Goal: Transaction & Acquisition: Purchase product/service

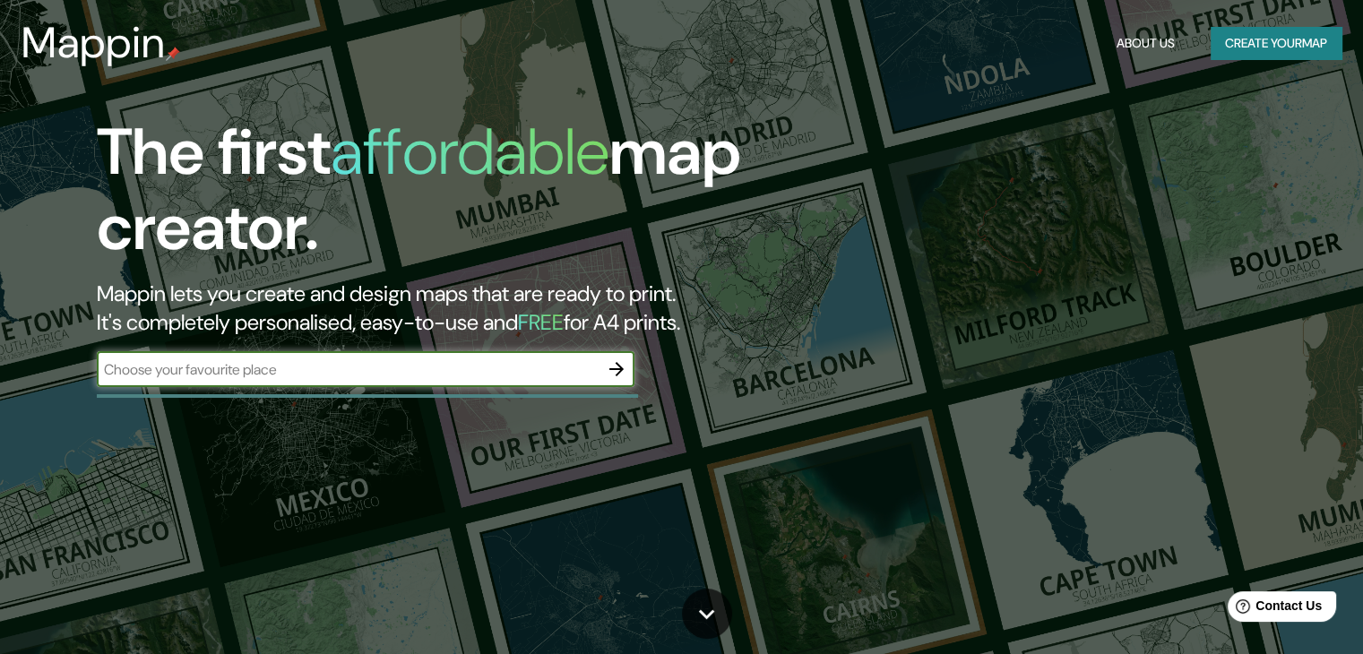
click at [546, 361] on input "text" at bounding box center [348, 369] width 502 height 21
type input "avenida principal el viñedo"
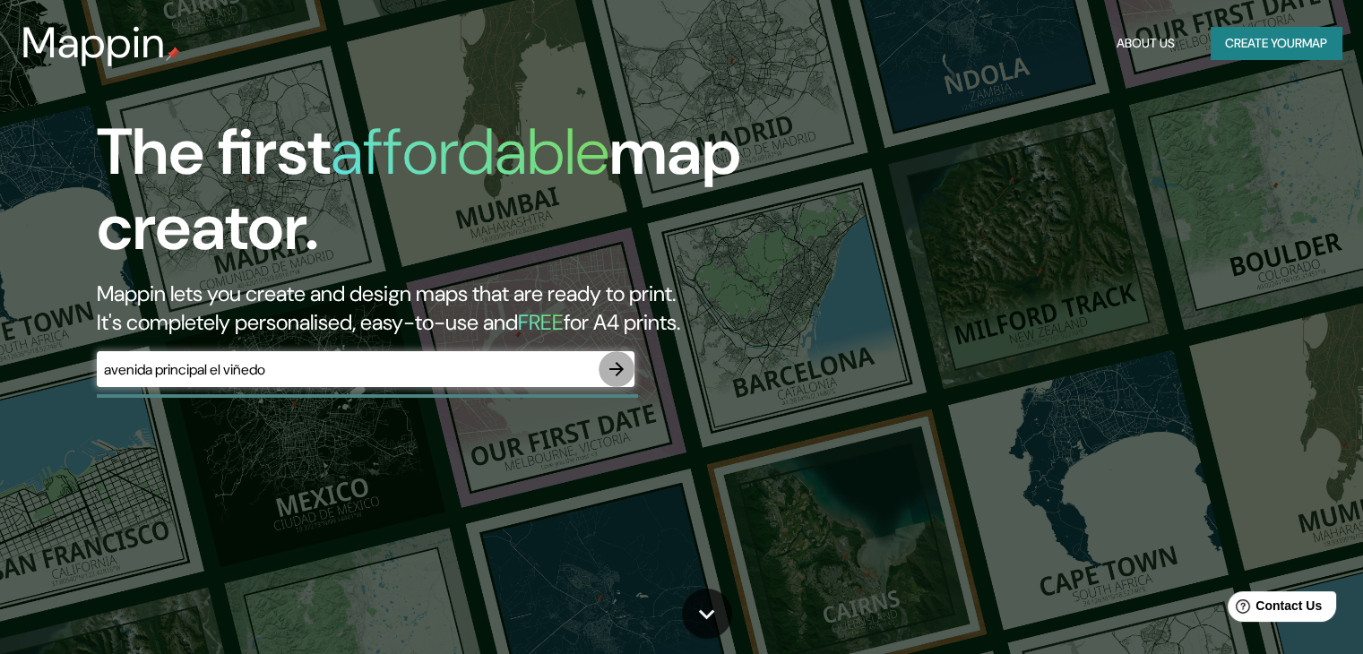
click at [623, 365] on icon "button" at bounding box center [616, 368] width 21 height 21
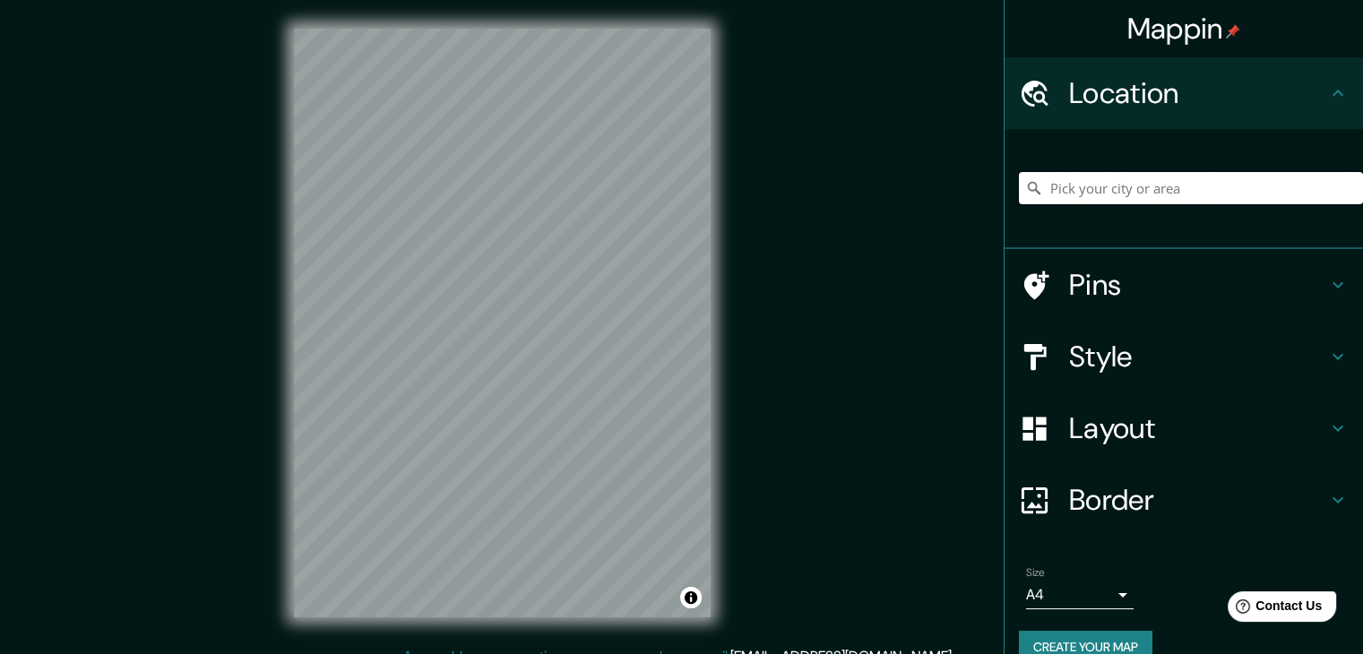
click at [1036, 185] on input "Pick your city or area" at bounding box center [1191, 188] width 344 height 32
click at [1036, 176] on input "Avinguda Principal, 08181 Sentmenat, [GEOGRAPHIC_DATA], [GEOGRAPHIC_DATA]" at bounding box center [1191, 188] width 344 height 32
type input "Avinguda Principal, 08181 Sentmenat, [GEOGRAPHIC_DATA], [GEOGRAPHIC_DATA]"
click at [1036, 183] on icon "Clear" at bounding box center [1348, 188] width 14 height 14
click at [1036, 193] on input "Pick your city or area" at bounding box center [1191, 188] width 344 height 32
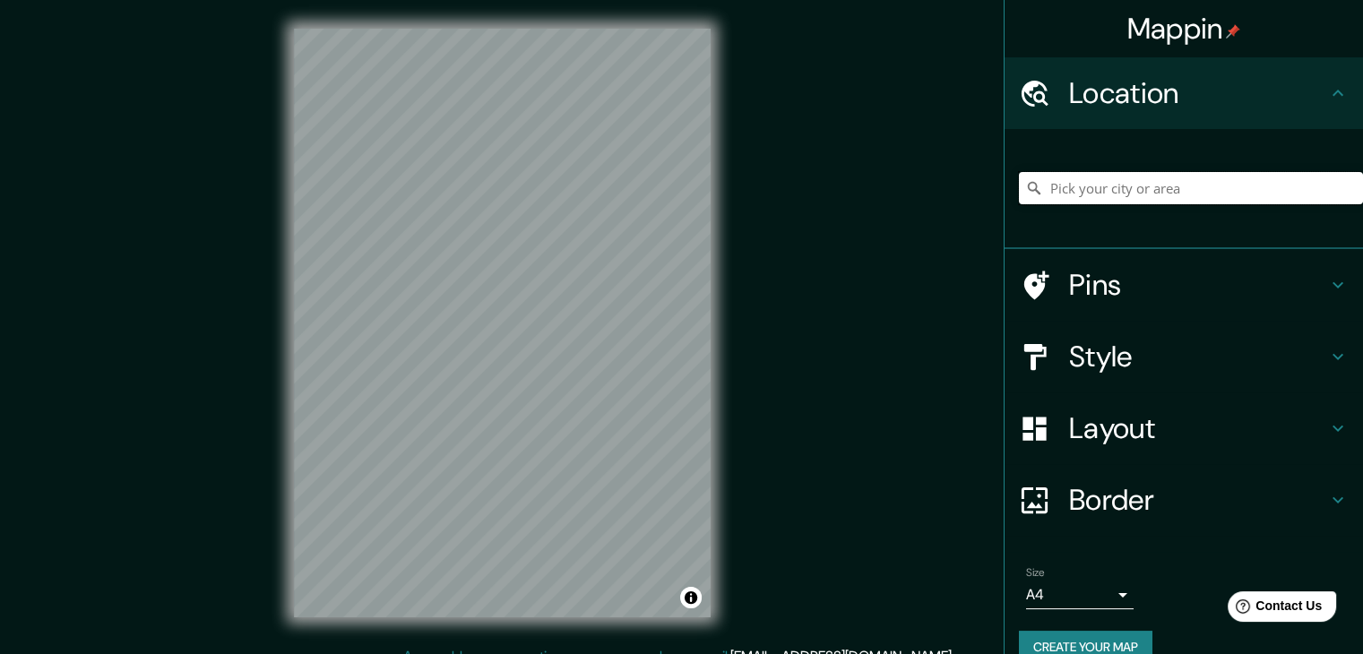
paste input "Calle Principal [GEOGRAPHIC_DATA], [GEOGRAPHIC_DATA], [GEOGRAPHIC_DATA], [GEOGR…"
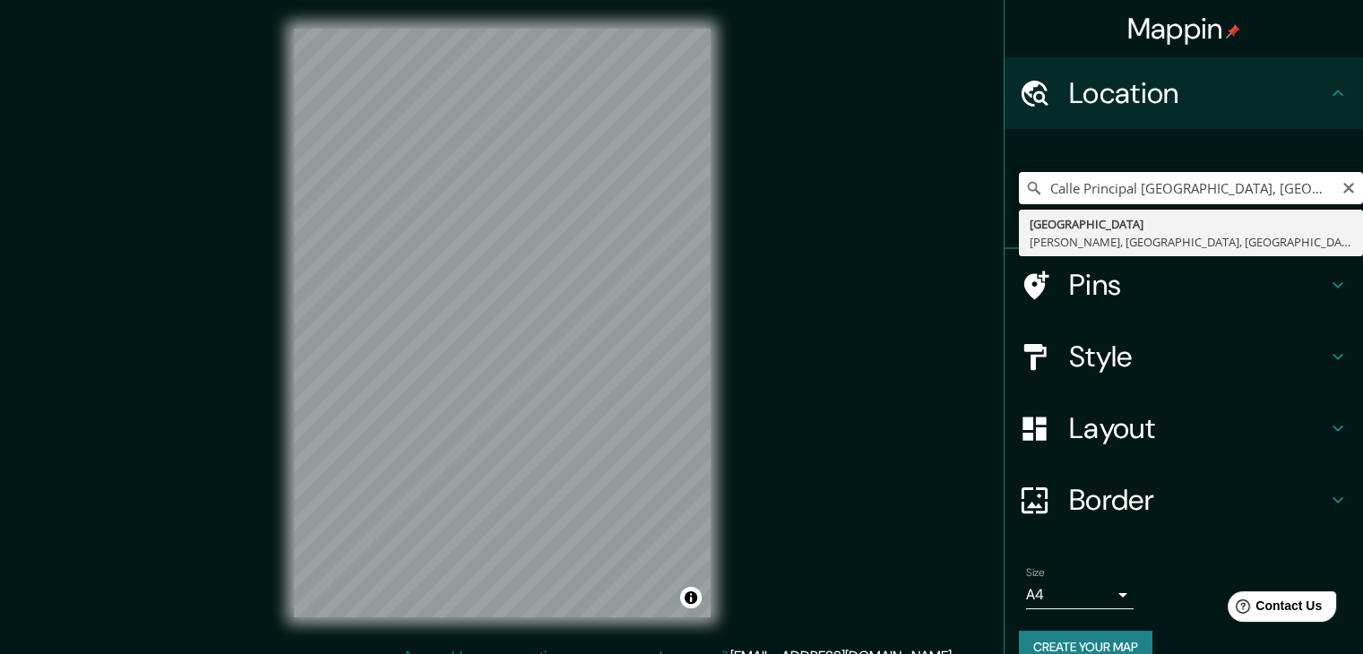
type input "[GEOGRAPHIC_DATA], [PERSON_NAME], [GEOGRAPHIC_DATA], [GEOGRAPHIC_DATA]"
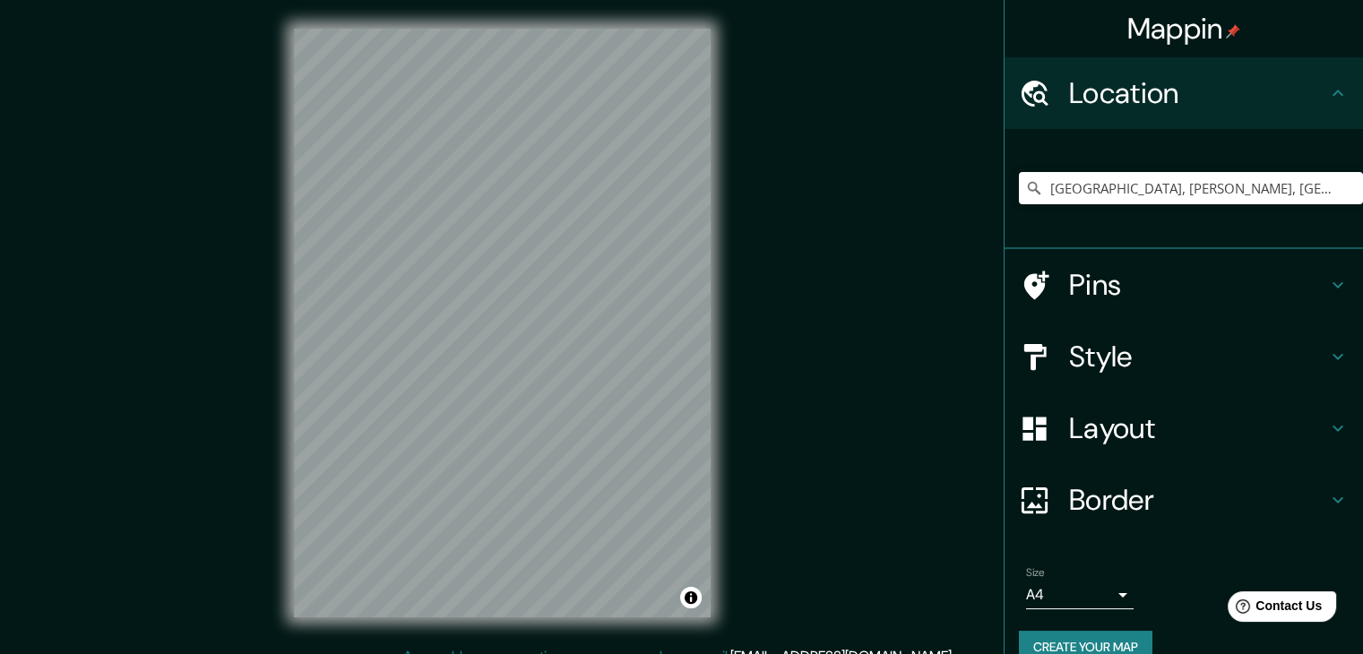
click at [756, 217] on div "Mappin Location [GEOGRAPHIC_DATA], [PERSON_NAME], [GEOGRAPHIC_DATA], [GEOGRAPHI…" at bounding box center [681, 337] width 1363 height 675
click at [1036, 176] on input "[GEOGRAPHIC_DATA], [PERSON_NAME], [GEOGRAPHIC_DATA], [GEOGRAPHIC_DATA]" at bounding box center [1191, 188] width 344 height 32
click at [1036, 187] on icon "Clear" at bounding box center [1348, 188] width 11 height 11
type input "ñ"
click at [1036, 189] on input "la Ponderosa, [GEOGRAPHIC_DATA], [GEOGRAPHIC_DATA], [GEOGRAPHIC_DATA]" at bounding box center [1191, 188] width 344 height 32
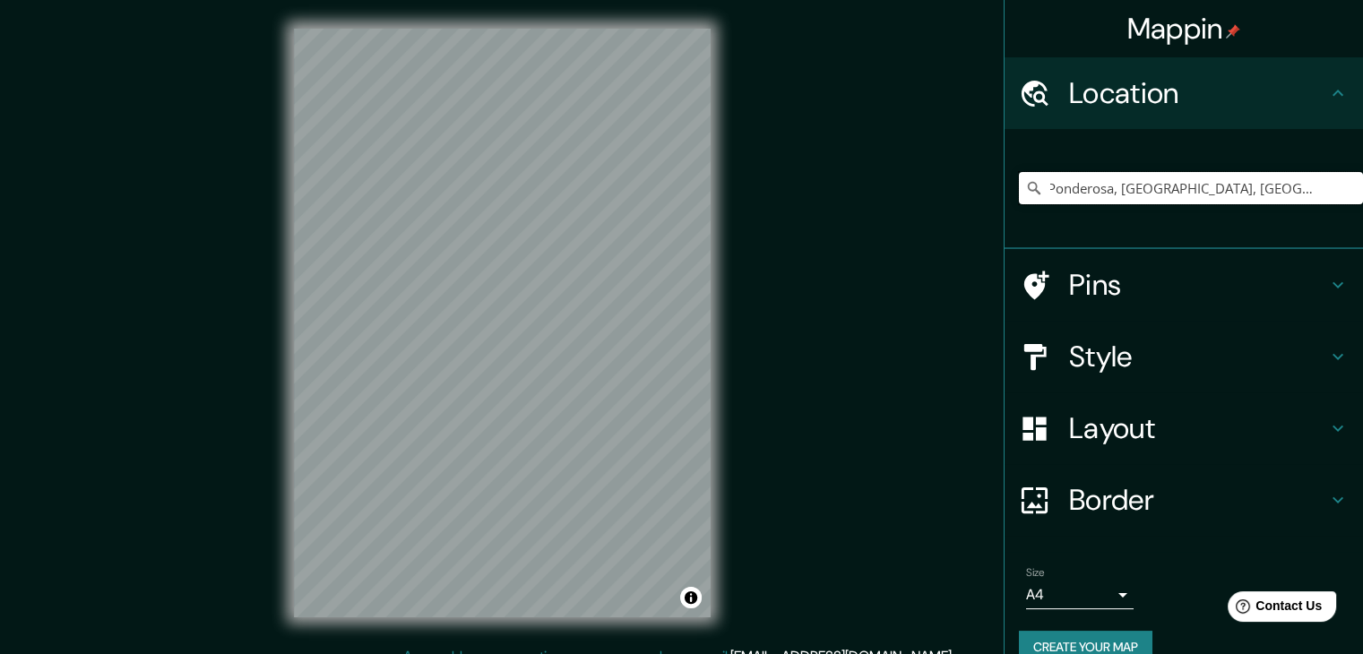
scroll to position [0, 30]
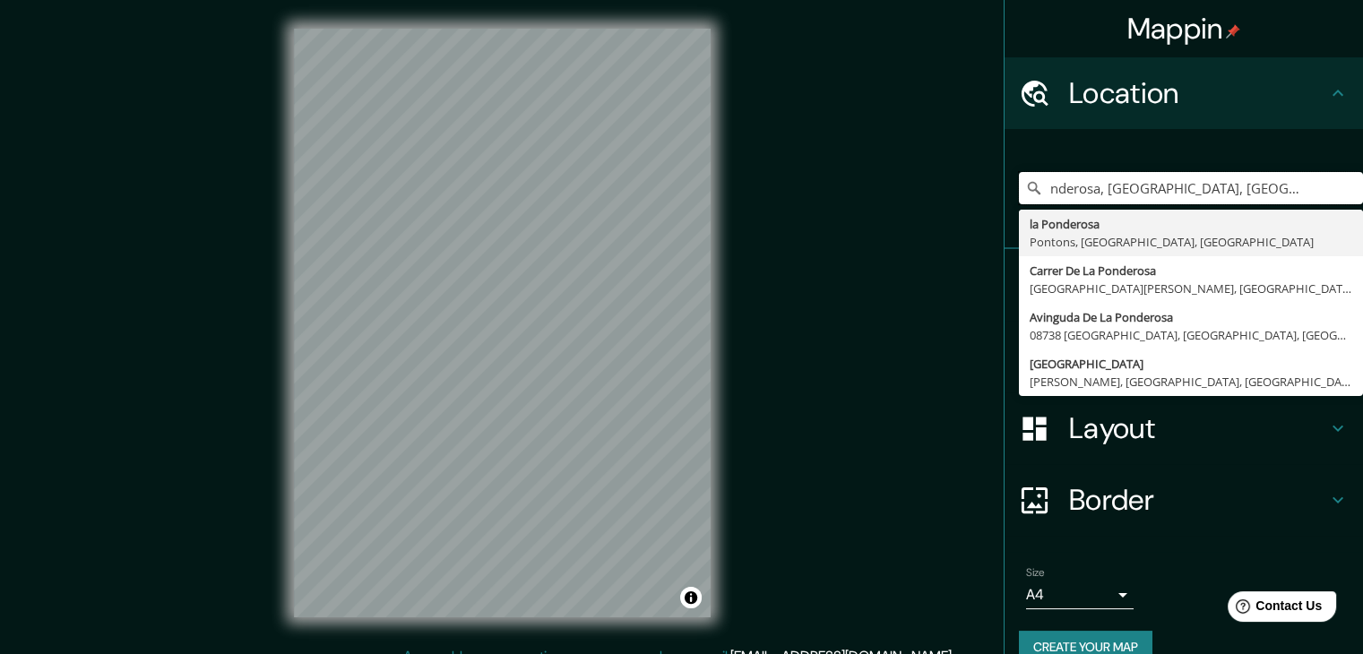
click at [1036, 188] on input "la Ponderosa, [GEOGRAPHIC_DATA], [GEOGRAPHIC_DATA], [GEOGRAPHIC_DATA]" at bounding box center [1191, 188] width 344 height 32
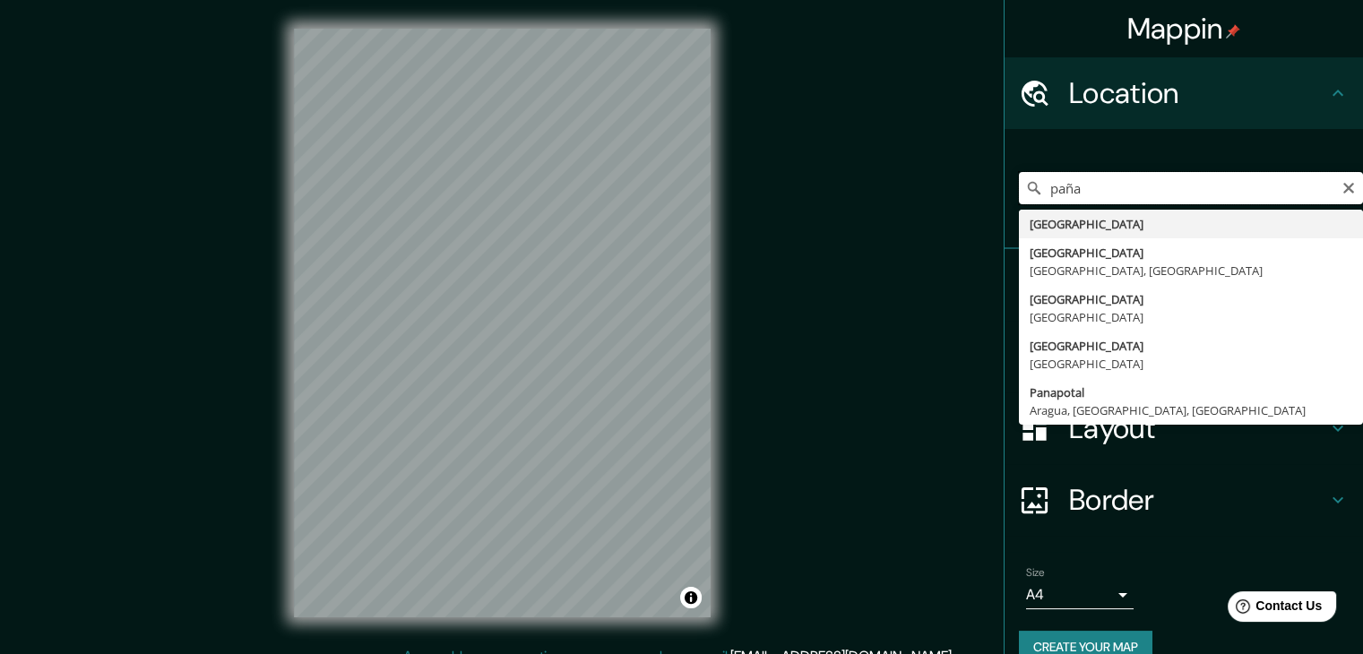
click at [1036, 200] on input "paña" at bounding box center [1191, 188] width 344 height 32
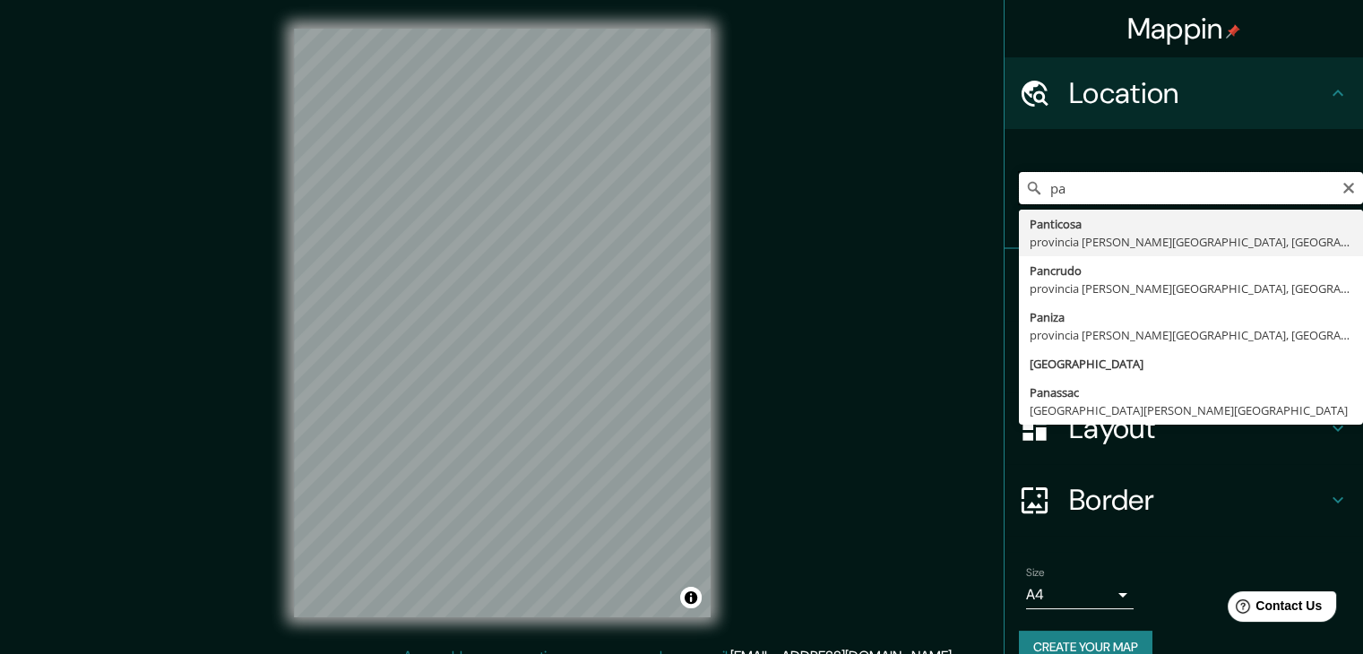
type input "p"
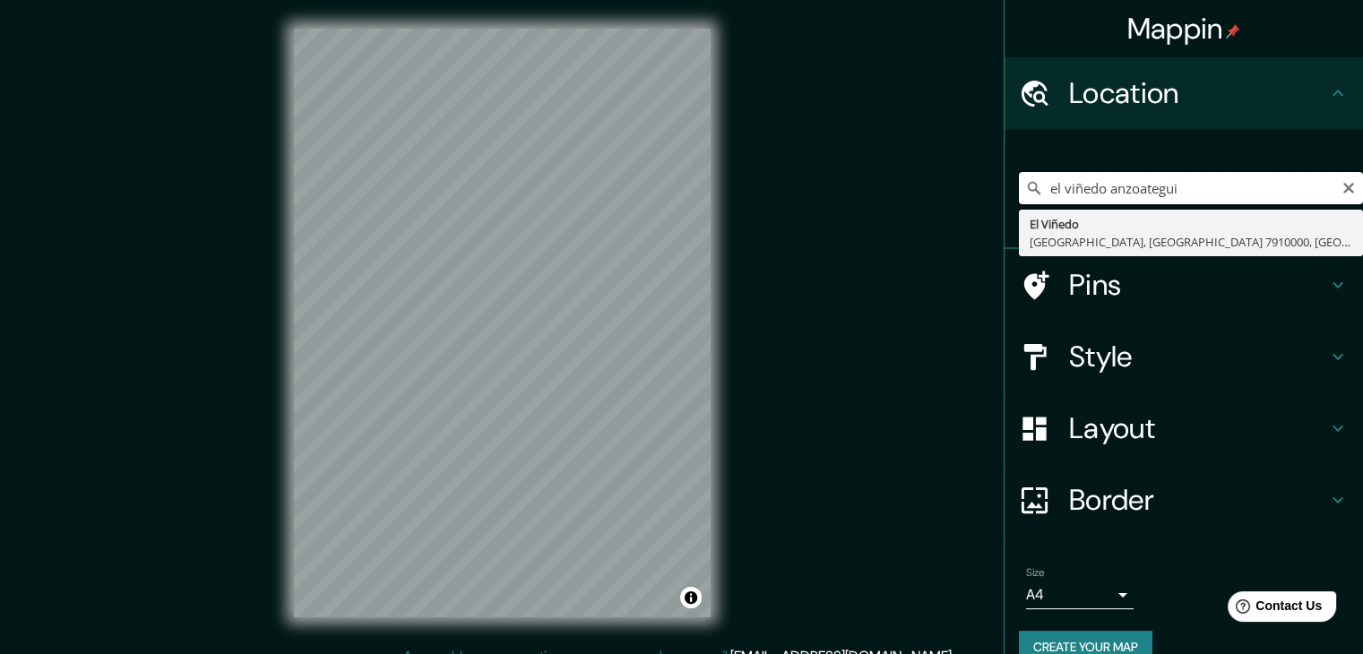
type input "el viñedo anzoategui"
click at [1036, 169] on div "el viñedo anzoategui [GEOGRAPHIC_DATA], [GEOGRAPHIC_DATA] 7910000, [GEOGRAPHIC_…" at bounding box center [1191, 188] width 344 height 90
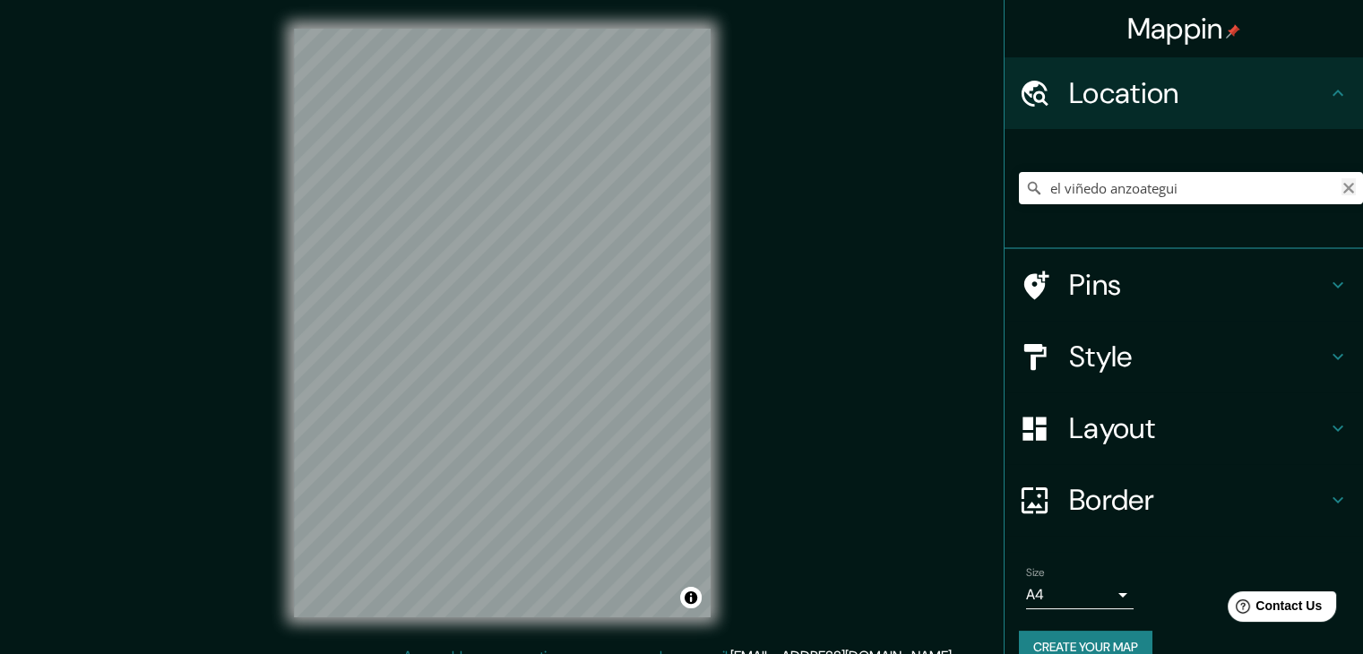
click at [1036, 183] on icon "Clear" at bounding box center [1348, 188] width 14 height 14
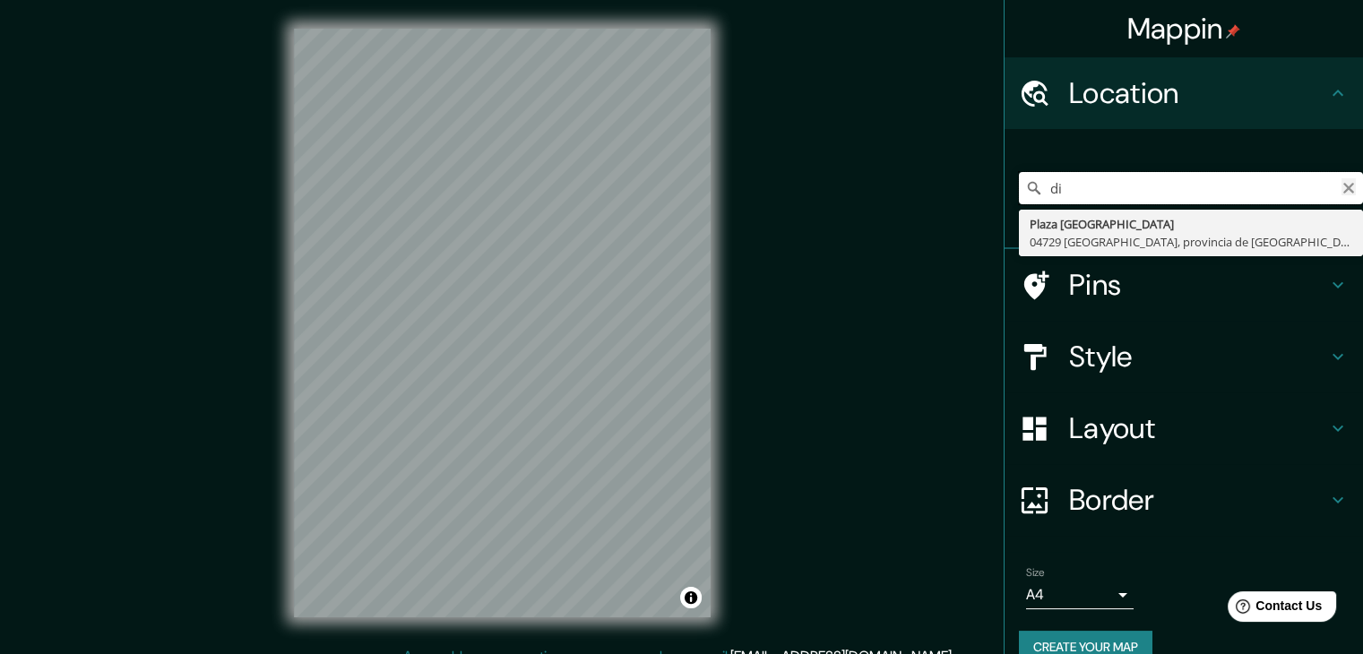
type input "d"
type input "[GEOGRAPHIC_DATA][PERSON_NAME]"
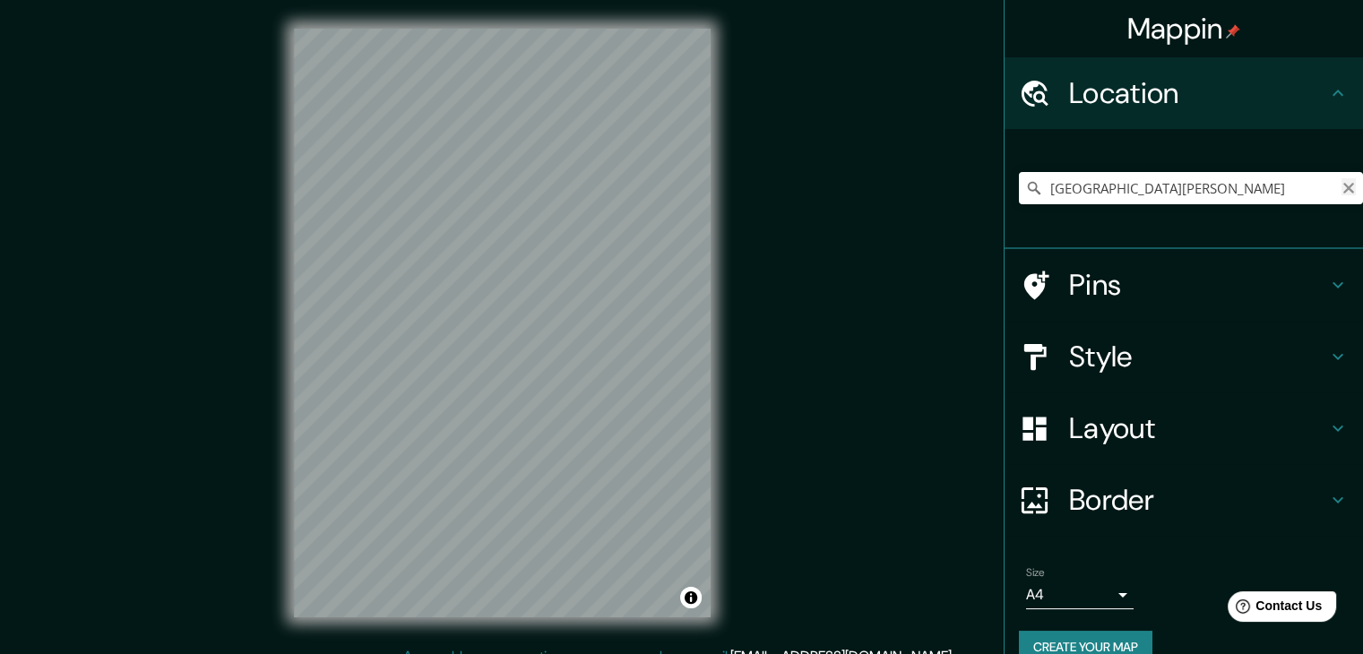
click at [1036, 188] on icon "Clear" at bounding box center [1348, 188] width 14 height 14
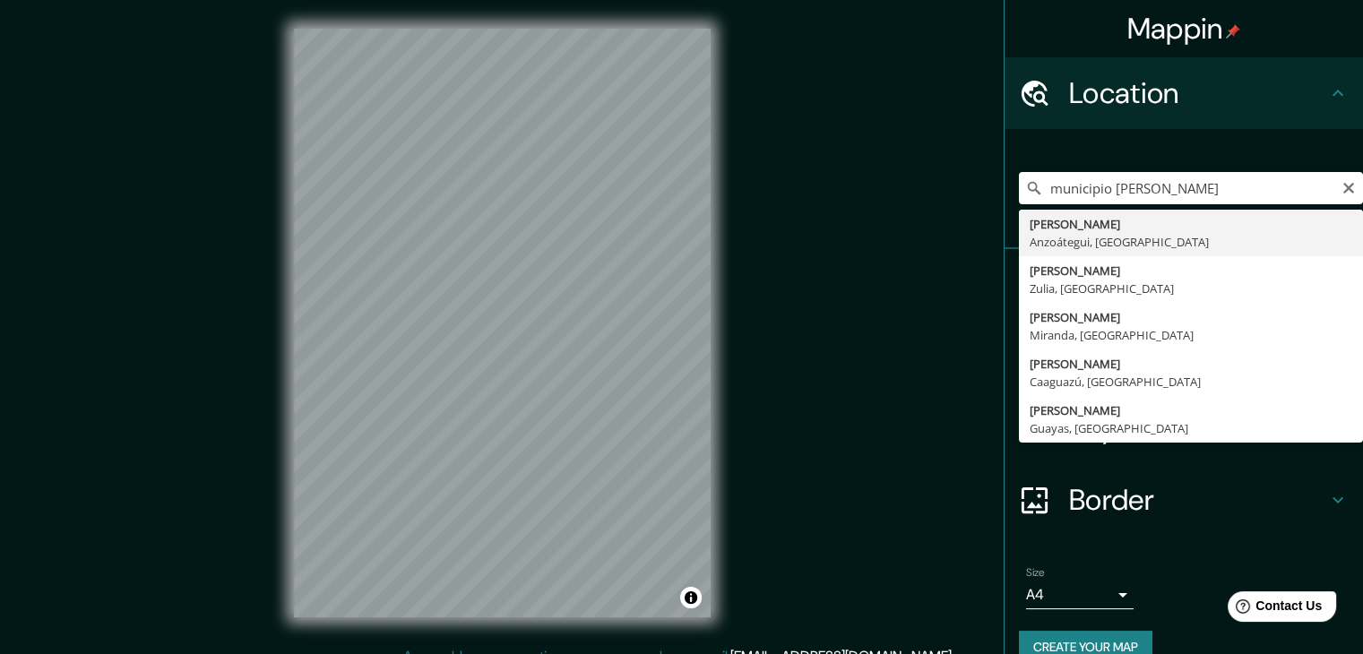
type input "[PERSON_NAME], [GEOGRAPHIC_DATA], [GEOGRAPHIC_DATA]"
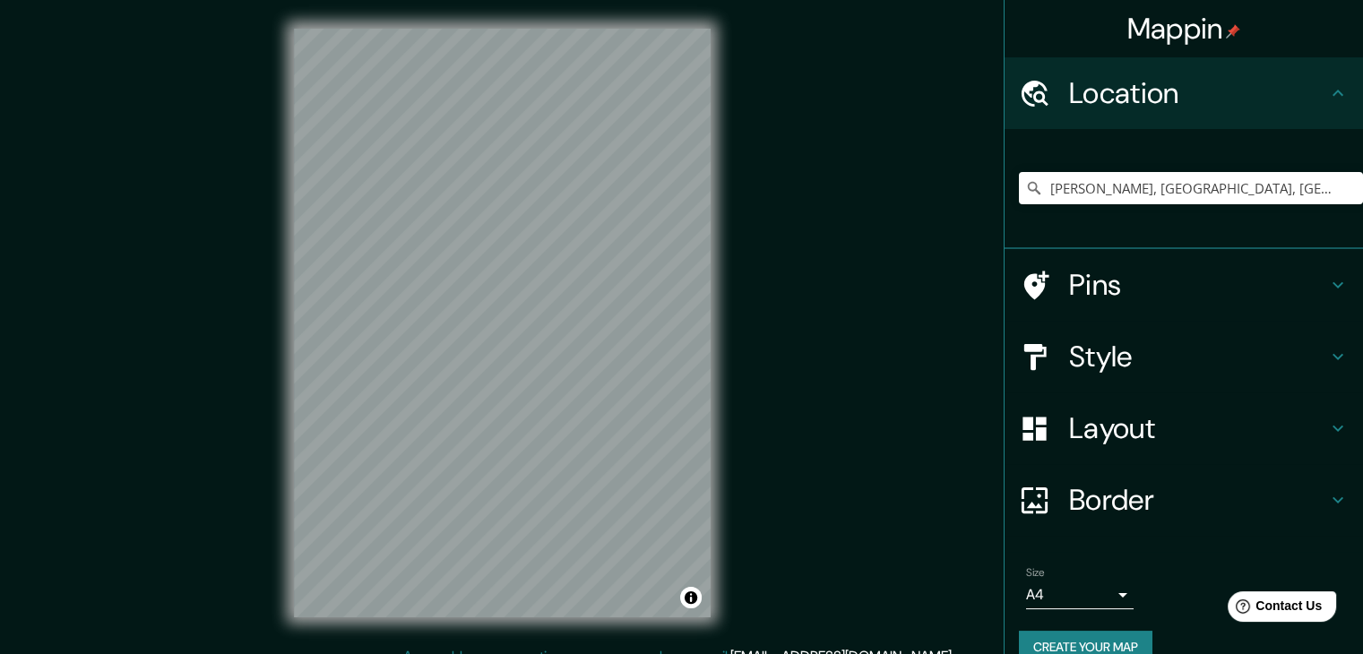
click at [238, 91] on div "Mappin Location [PERSON_NAME], [GEOGRAPHIC_DATA], [GEOGRAPHIC_DATA] Pins Style …" at bounding box center [681, 337] width 1363 height 675
click at [820, 284] on div "Mappin Location [PERSON_NAME], [GEOGRAPHIC_DATA], [GEOGRAPHIC_DATA] Pins Style …" at bounding box center [681, 337] width 1363 height 675
click at [545, 0] on html "Mappin Location [PERSON_NAME], [GEOGRAPHIC_DATA], [GEOGRAPHIC_DATA] Pins Style …" at bounding box center [681, 327] width 1363 height 654
click at [1036, 175] on input "[PERSON_NAME], [GEOGRAPHIC_DATA], [GEOGRAPHIC_DATA]" at bounding box center [1191, 188] width 344 height 32
click at [1036, 190] on icon "Clear" at bounding box center [1348, 188] width 11 height 11
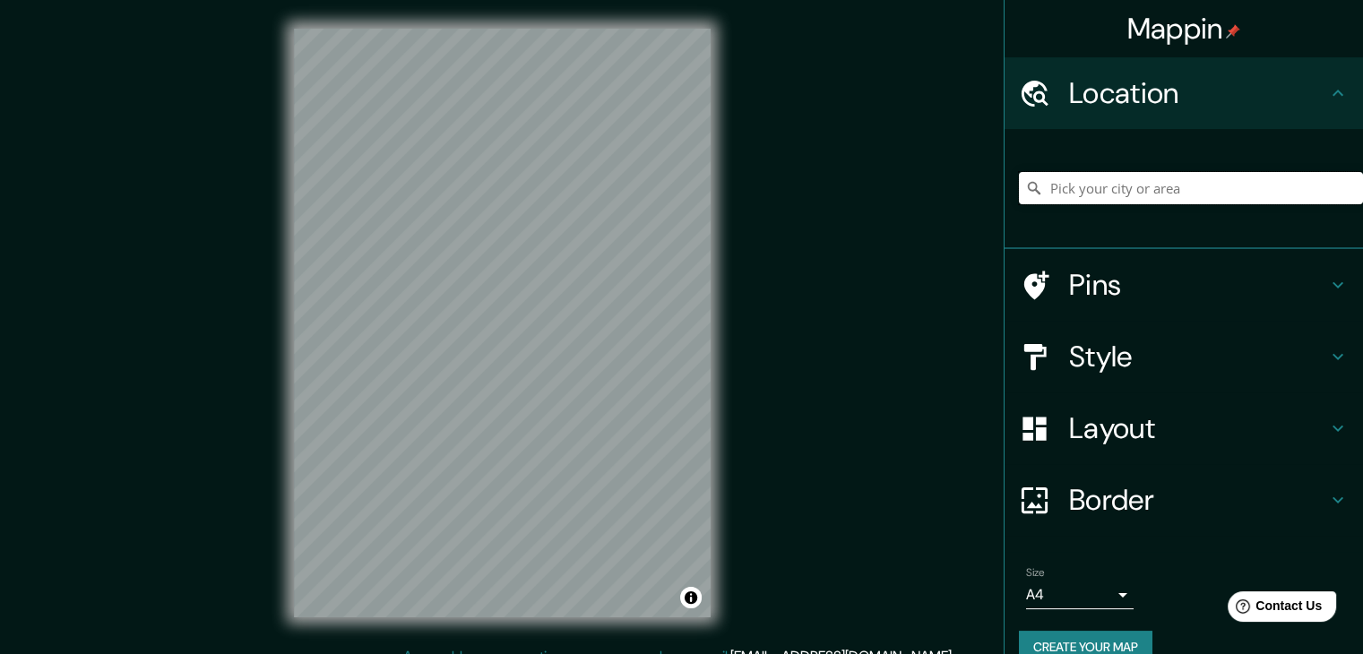
paste input "[GEOGRAPHIC_DATA]"
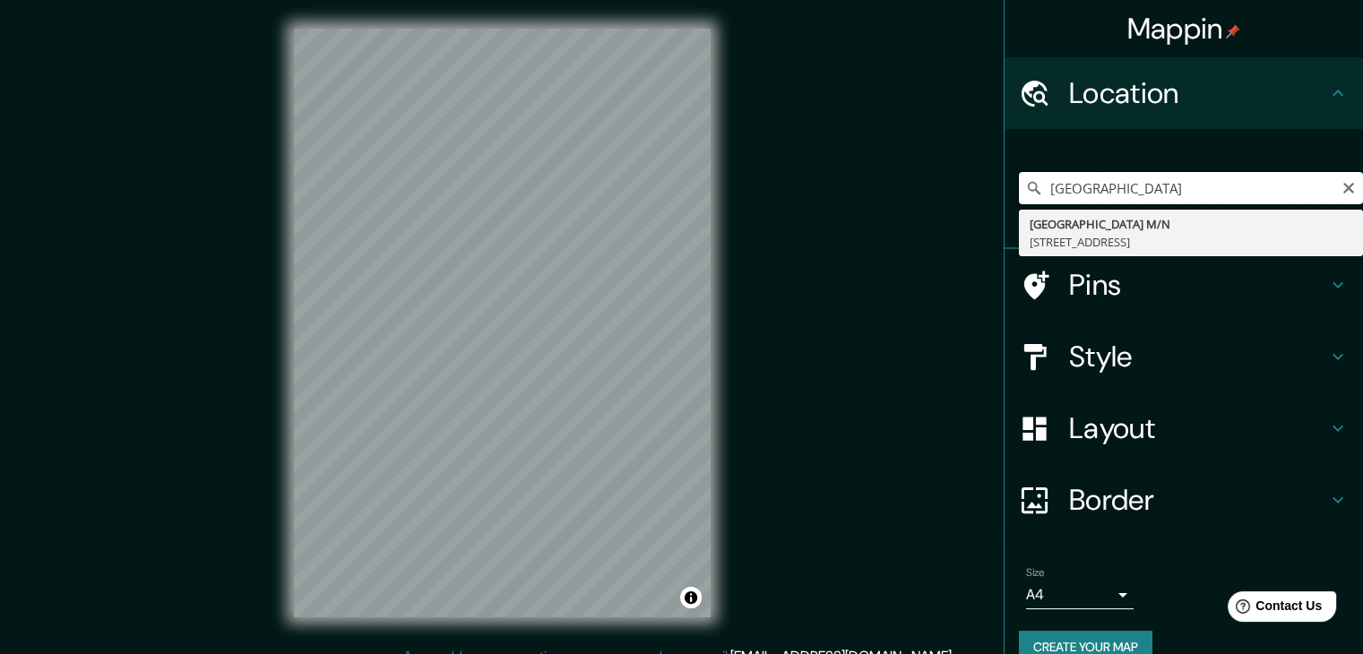
type input "[STREET_ADDRESS]"
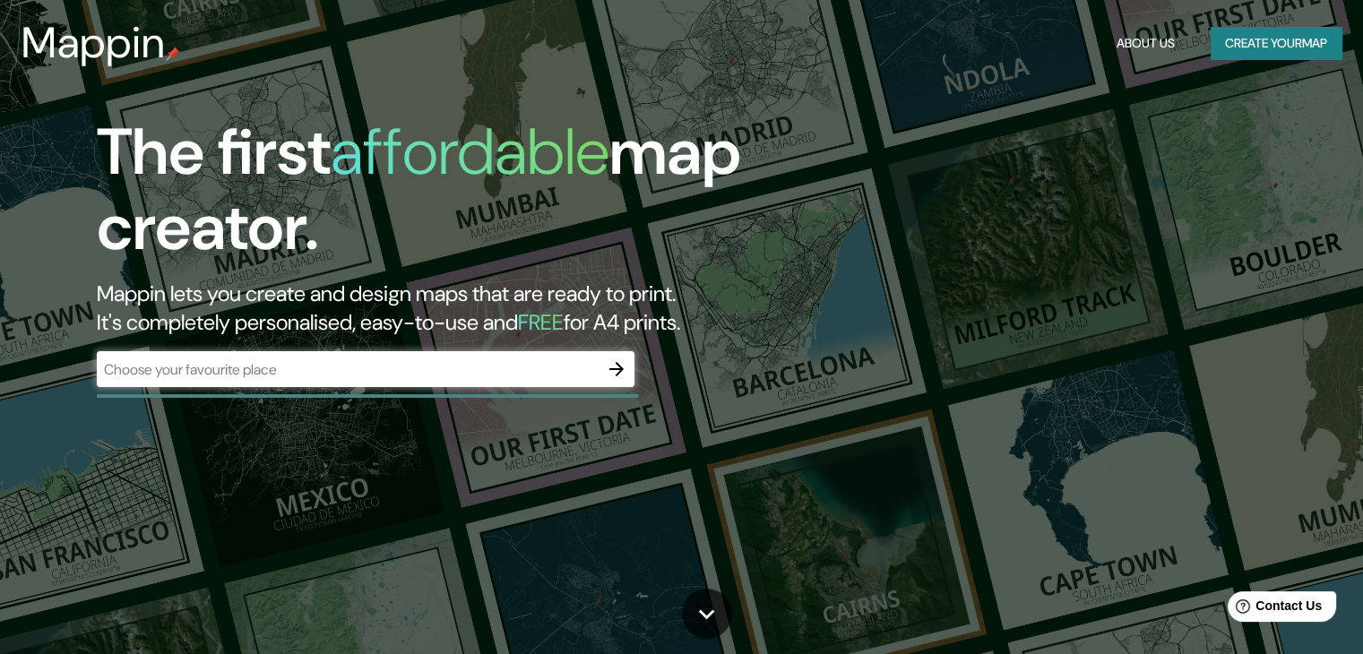
click at [513, 380] on div "​" at bounding box center [365, 369] width 537 height 36
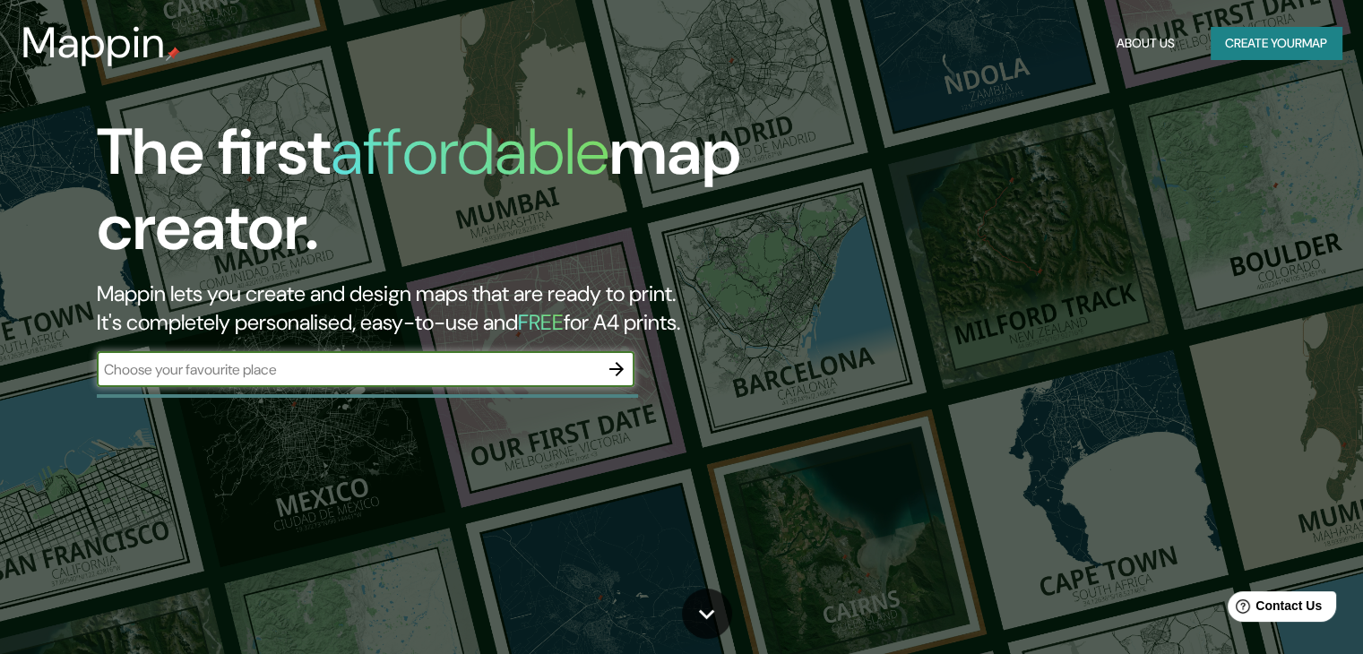
click at [616, 364] on icon "button" at bounding box center [616, 369] width 14 height 14
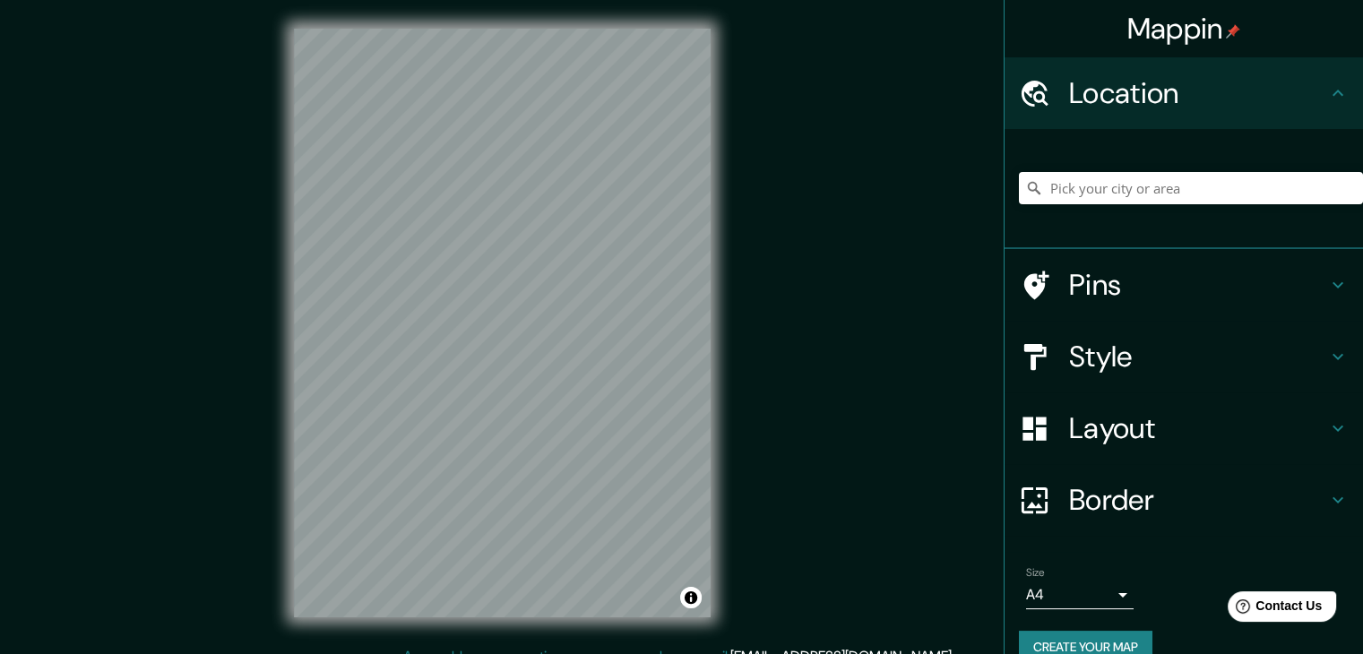
click at [1036, 211] on div at bounding box center [1191, 188] width 344 height 90
click at [1036, 201] on input "Pick your city or area" at bounding box center [1191, 188] width 344 height 32
click at [1036, 187] on input "Pick your city or area" at bounding box center [1191, 188] width 344 height 32
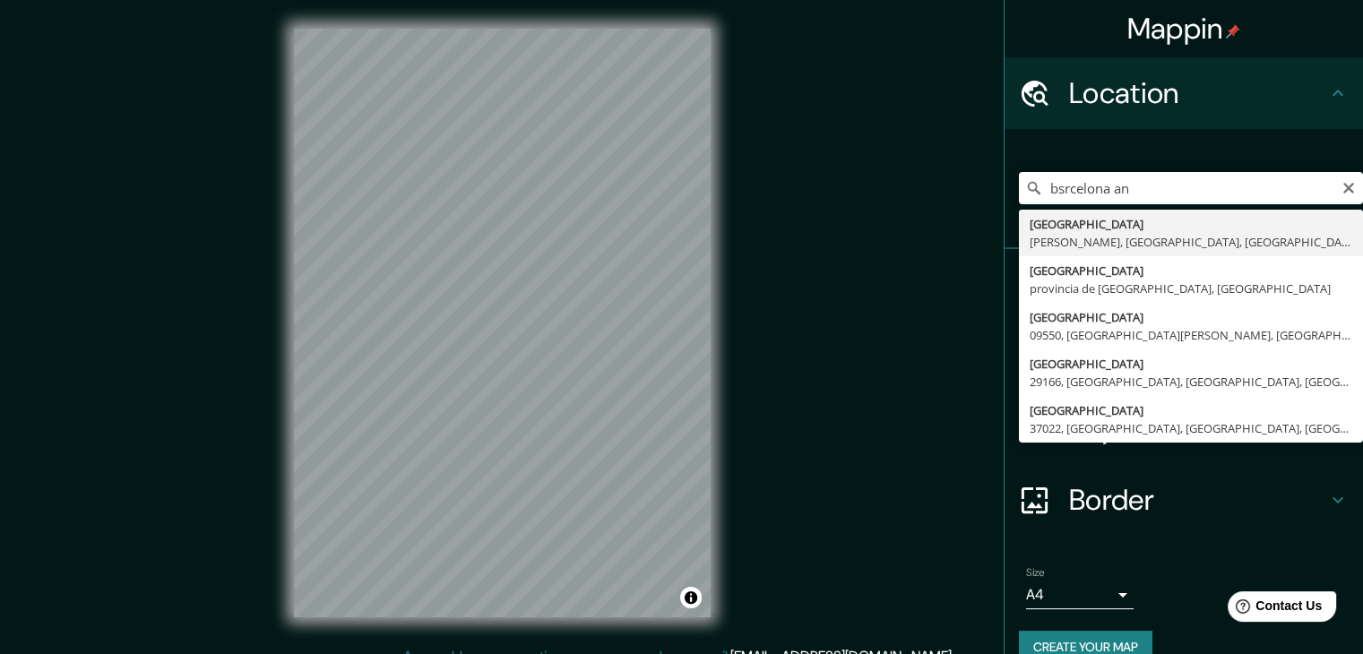
type input "[GEOGRAPHIC_DATA], [PERSON_NAME], [GEOGRAPHIC_DATA], [GEOGRAPHIC_DATA]"
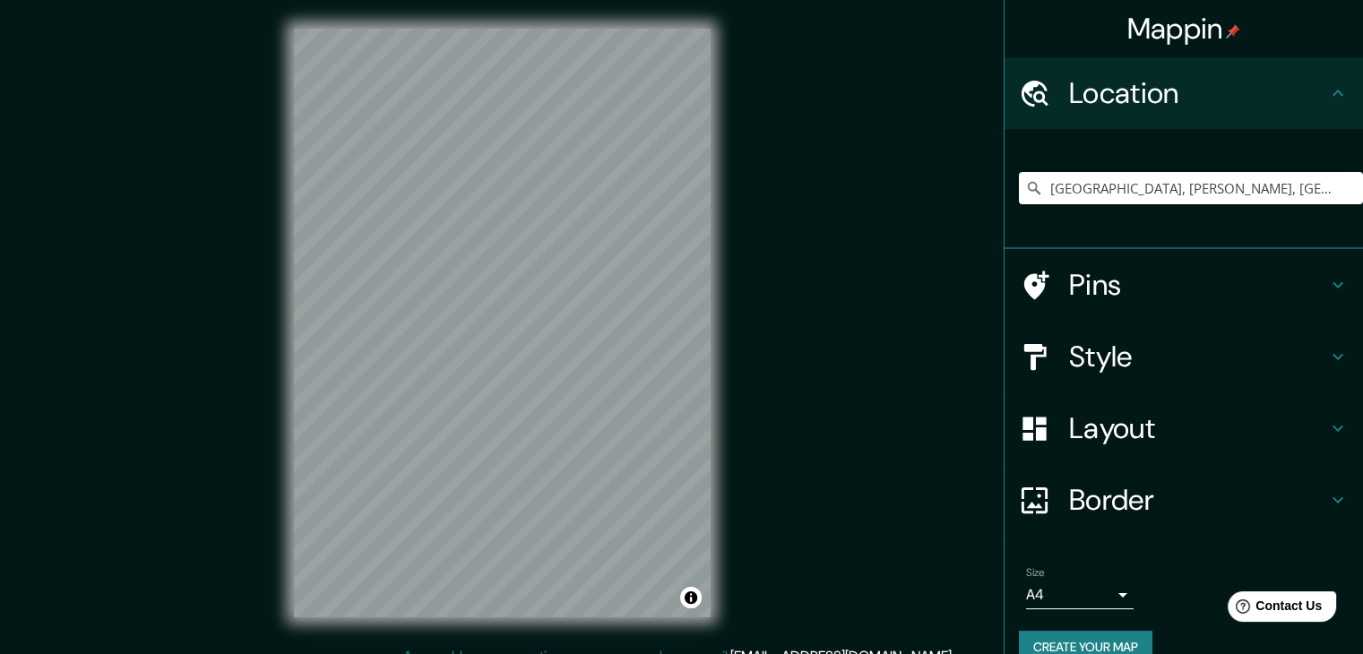
click at [822, 231] on div "Mappin Location [GEOGRAPHIC_DATA], [PERSON_NAME], [GEOGRAPHIC_DATA], [GEOGRAPHI…" at bounding box center [681, 337] width 1363 height 675
click at [578, 369] on div "Mappin Location [GEOGRAPHIC_DATA], [PERSON_NAME], [GEOGRAPHIC_DATA], [GEOGRAPHI…" at bounding box center [681, 337] width 1363 height 675
drag, startPoint x: 795, startPoint y: 301, endPoint x: 663, endPoint y: -78, distance: 401.5
click at [663, 0] on html "Mappin Location [GEOGRAPHIC_DATA], [PERSON_NAME], [GEOGRAPHIC_DATA], [GEOGRAPHI…" at bounding box center [681, 327] width 1363 height 654
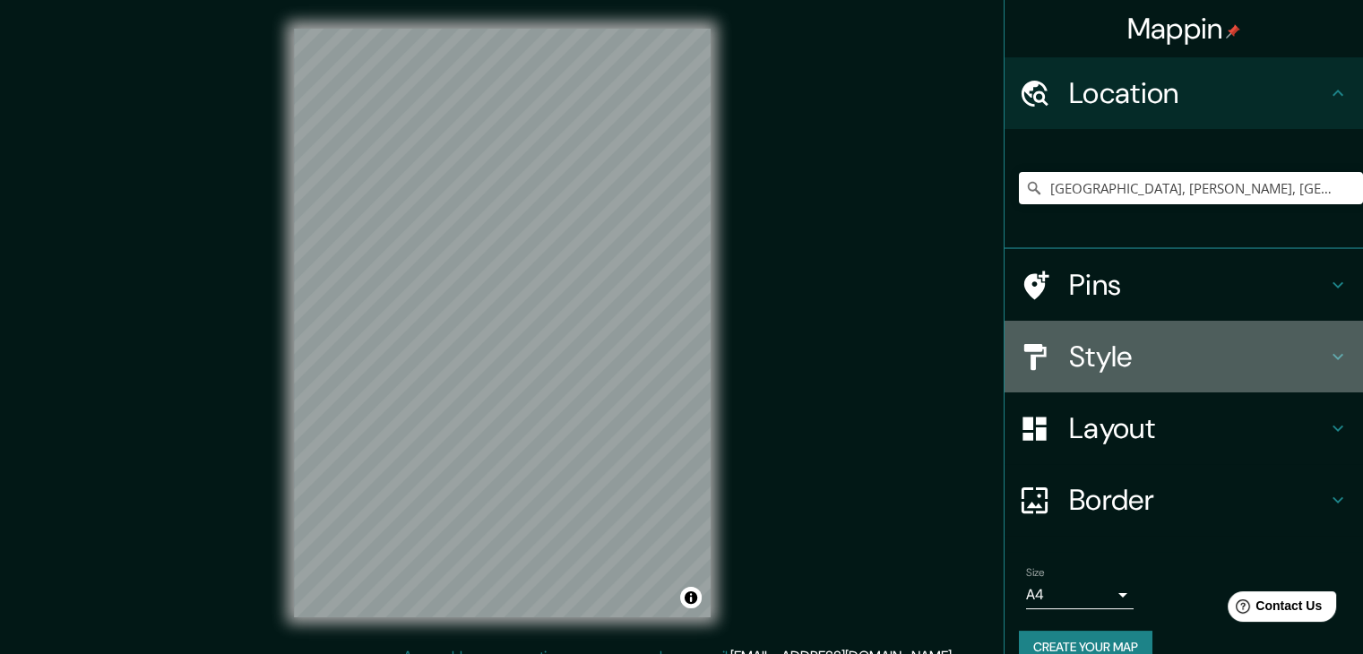
click at [1036, 351] on h4 "Style" at bounding box center [1198, 357] width 258 height 36
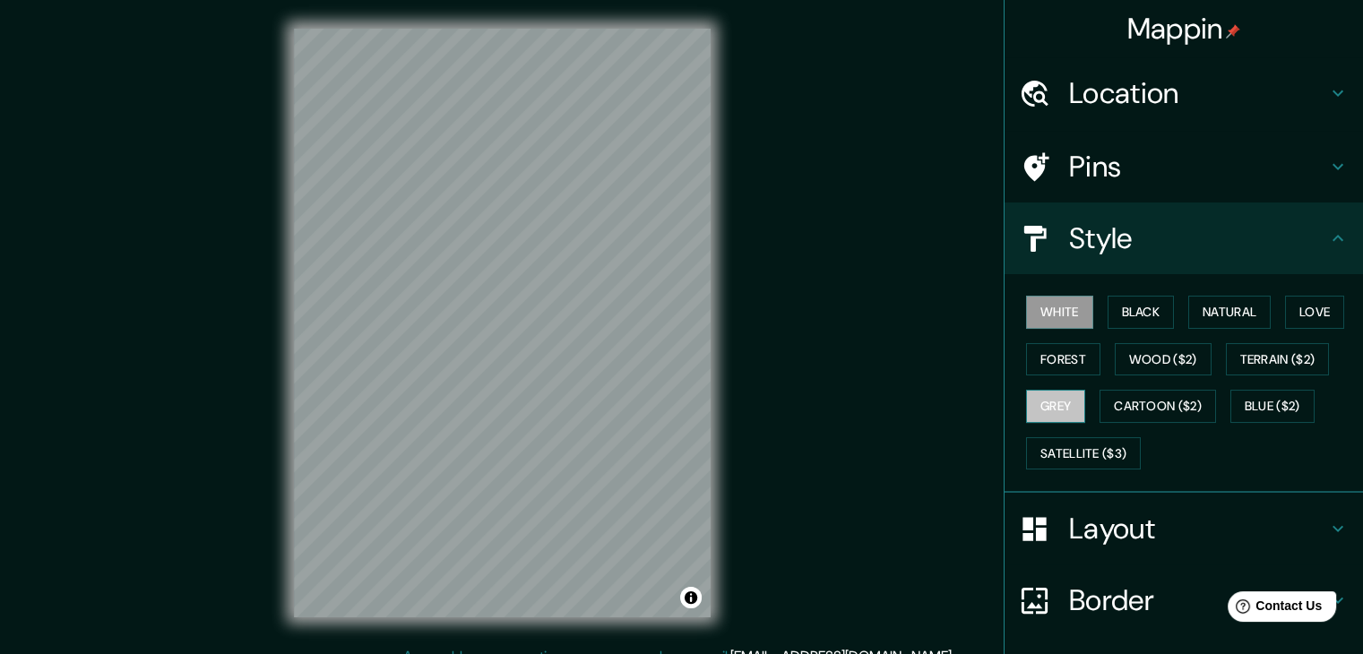
click at [1036, 409] on button "Grey" at bounding box center [1055, 406] width 59 height 33
click at [1036, 405] on button "Cartoon ($2)" at bounding box center [1157, 406] width 116 height 33
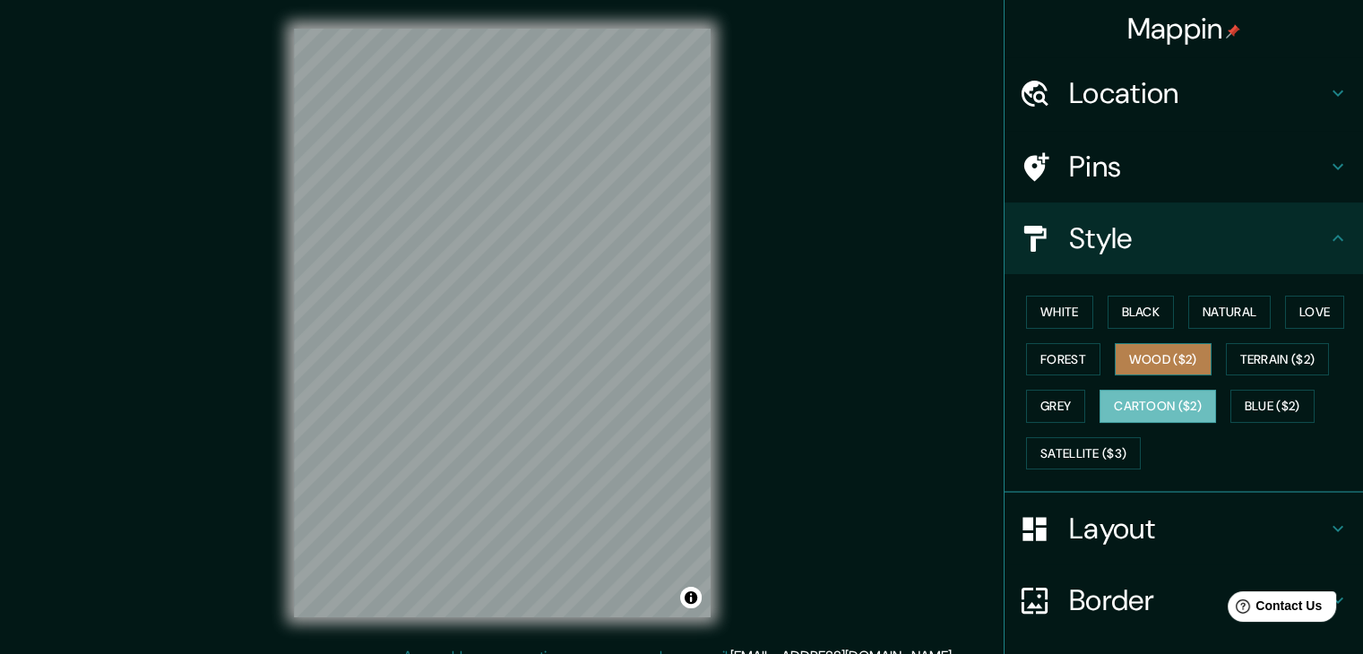
click at [1036, 343] on button "Wood ($2)" at bounding box center [1162, 359] width 97 height 33
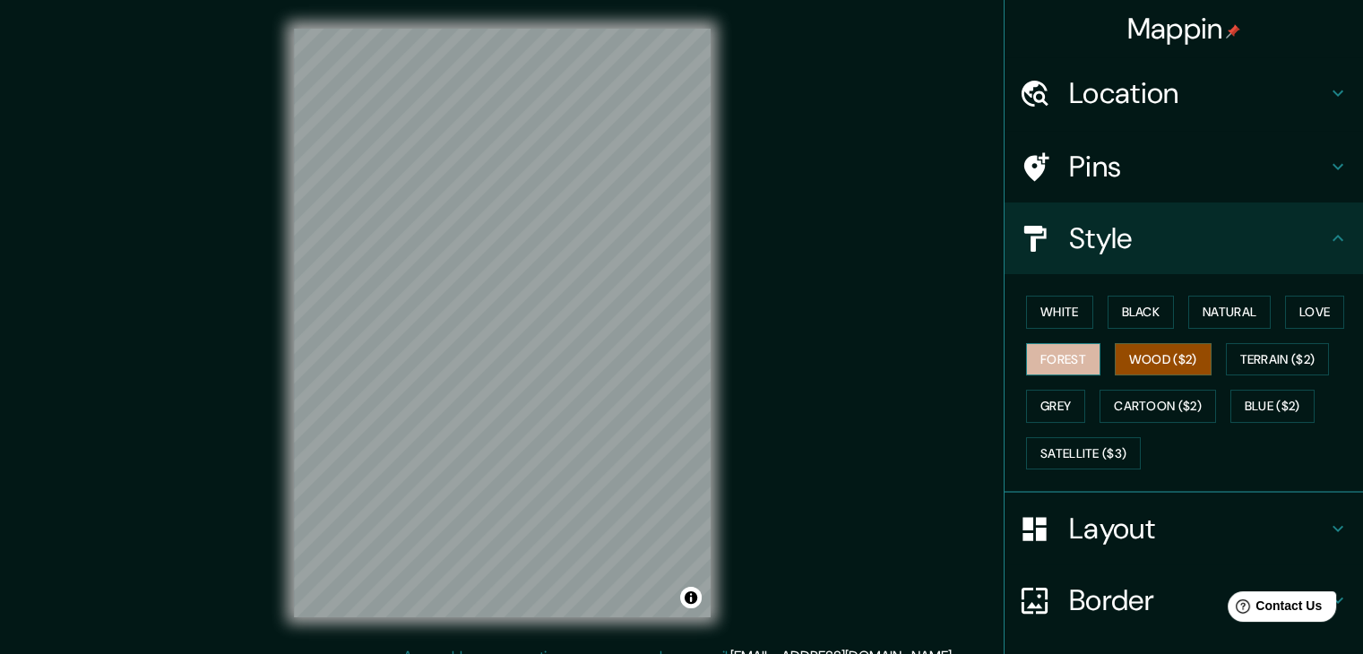
click at [1036, 353] on button "Forest" at bounding box center [1063, 359] width 74 height 33
click at [821, 356] on div "Mappin Location [GEOGRAPHIC_DATA], [PERSON_NAME], [GEOGRAPHIC_DATA], [GEOGRAPHI…" at bounding box center [681, 337] width 1363 height 675
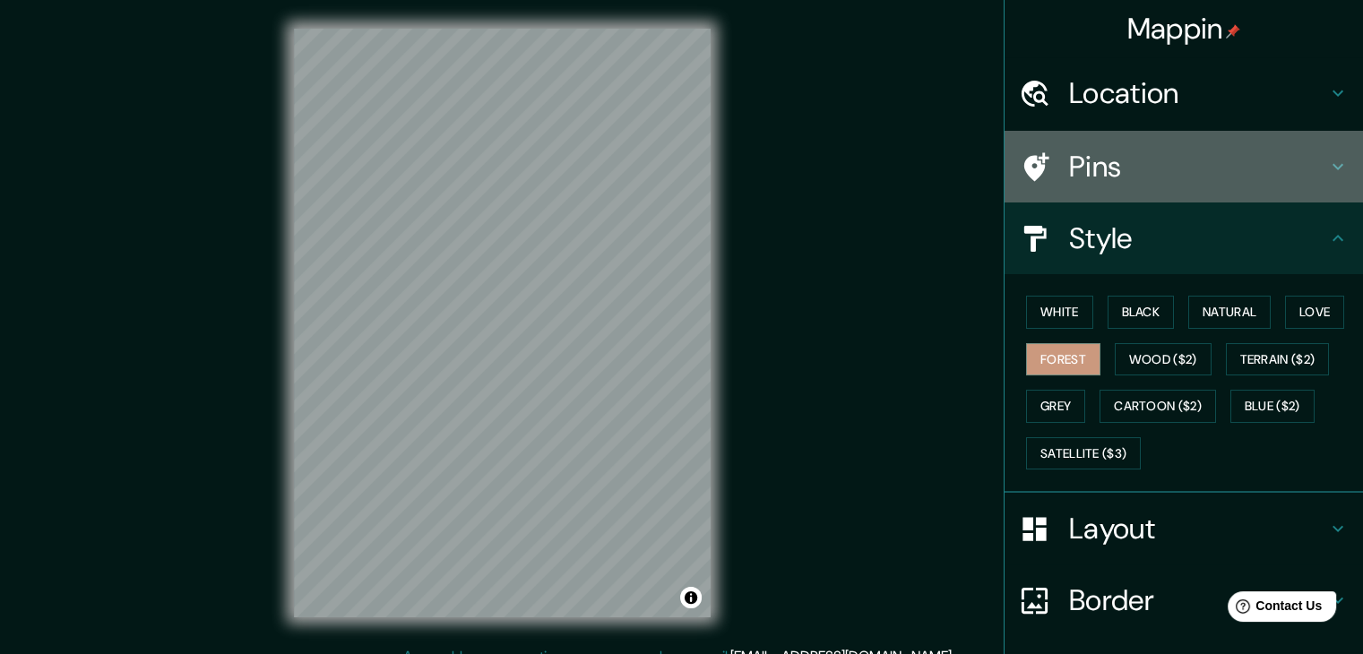
click at [1036, 173] on h4 "Pins" at bounding box center [1198, 167] width 258 height 36
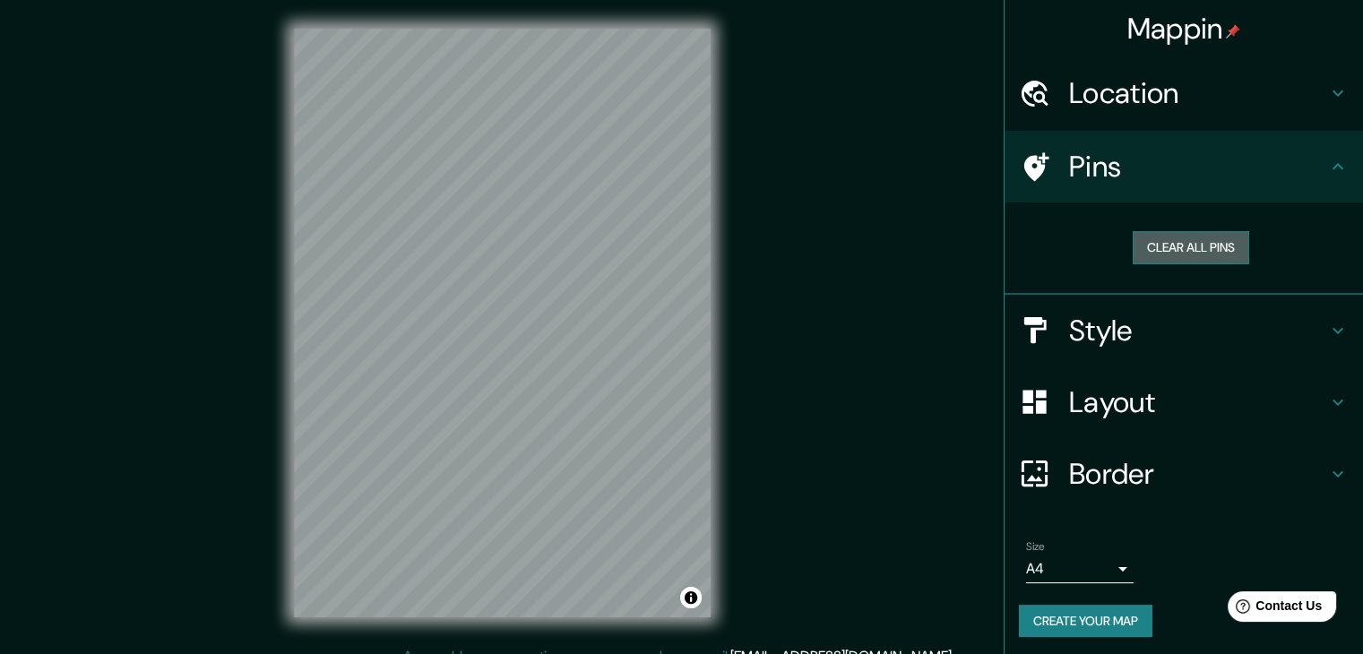
click at [1036, 246] on button "Clear all pins" at bounding box center [1190, 247] width 116 height 33
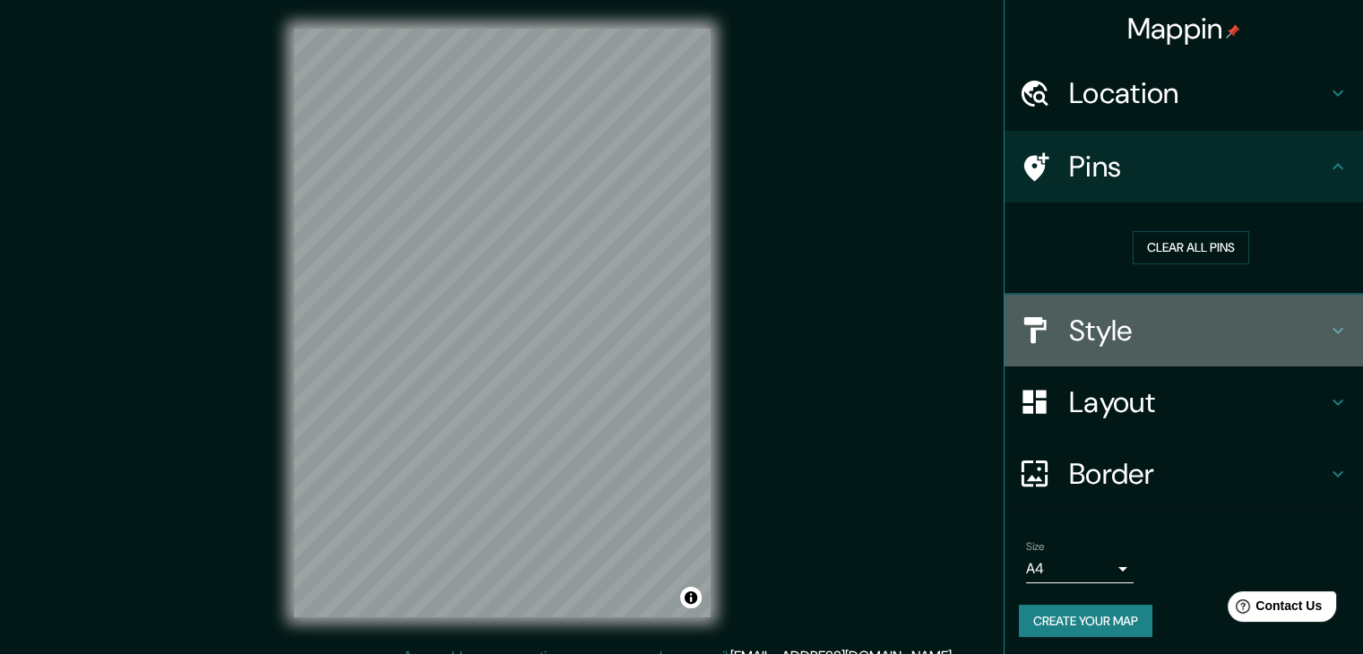
click at [1036, 327] on h4 "Style" at bounding box center [1198, 331] width 258 height 36
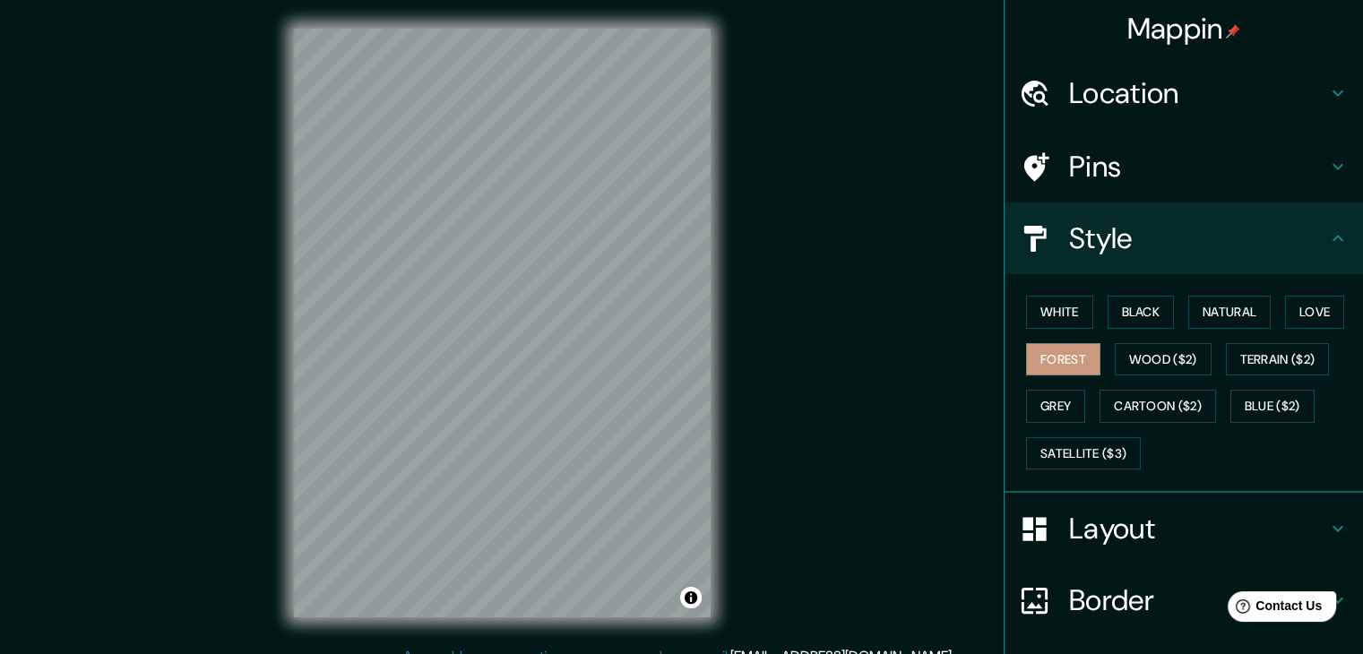
click at [637, 653] on html "Mappin Location [GEOGRAPHIC_DATA], [PERSON_NAME], [GEOGRAPHIC_DATA], [GEOGRAPHI…" at bounding box center [681, 327] width 1363 height 654
click at [270, 192] on div "© Mapbox © OpenStreetMap Improve this map" at bounding box center [502, 323] width 474 height 646
